Goal: Navigation & Orientation: Find specific page/section

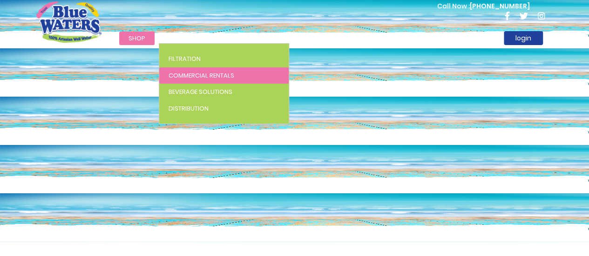
click at [212, 77] on span "Commercial Rentals" at bounding box center [201, 75] width 66 height 9
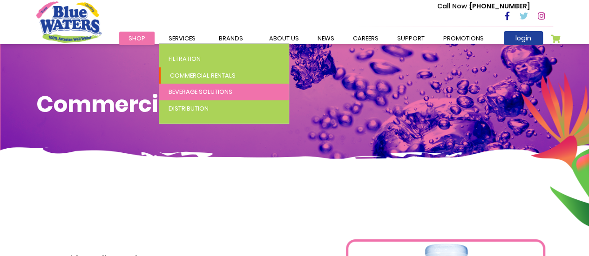
click at [186, 89] on span "Beverage Solutions" at bounding box center [200, 91] width 64 height 9
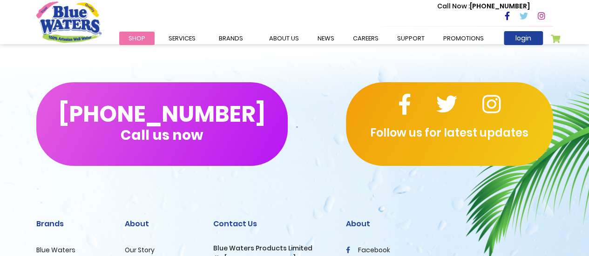
scroll to position [1981, 0]
